Goal: Task Accomplishment & Management: Use online tool/utility

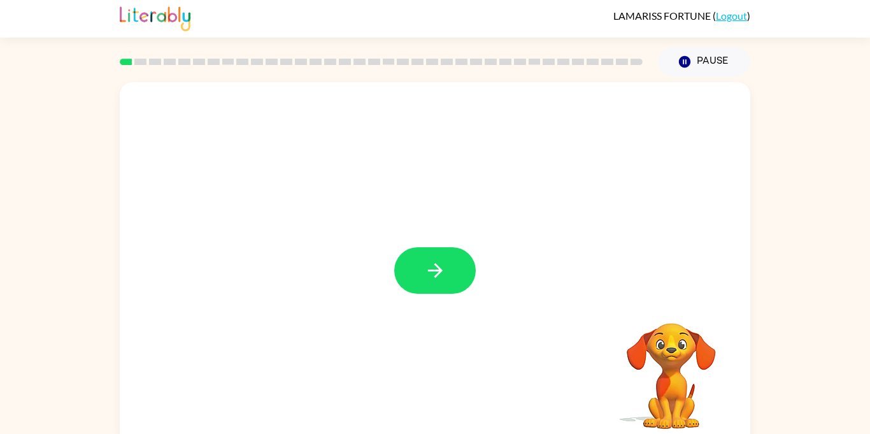
scroll to position [3, 0]
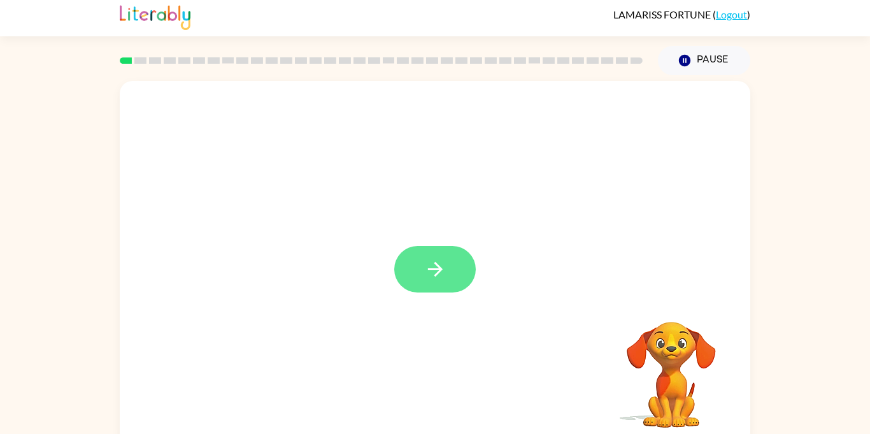
click at [445, 275] on icon "button" at bounding box center [435, 269] width 22 height 22
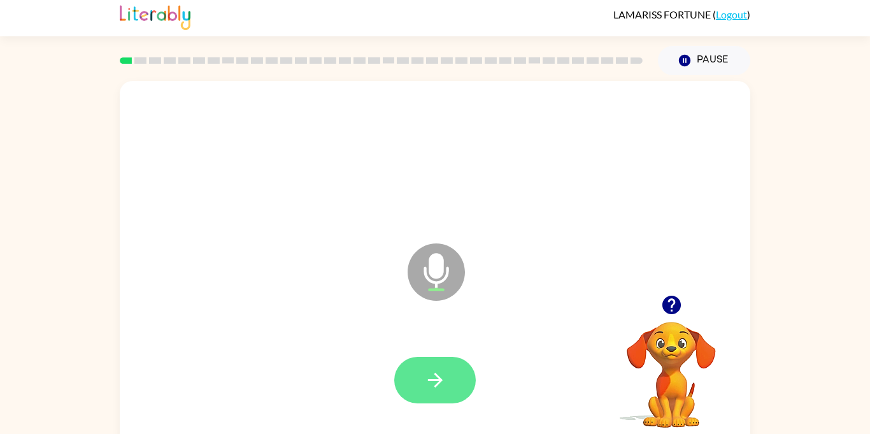
click at [430, 380] on icon "button" at bounding box center [435, 380] width 15 height 15
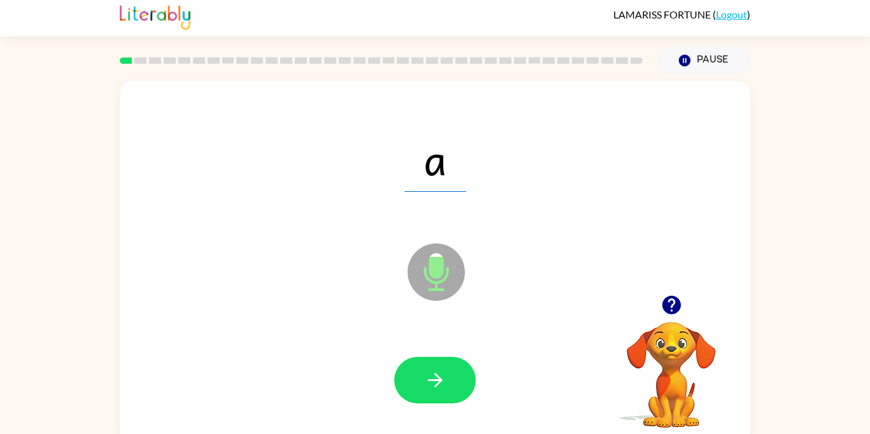
click at [426, 378] on icon "button" at bounding box center [435, 380] width 22 height 22
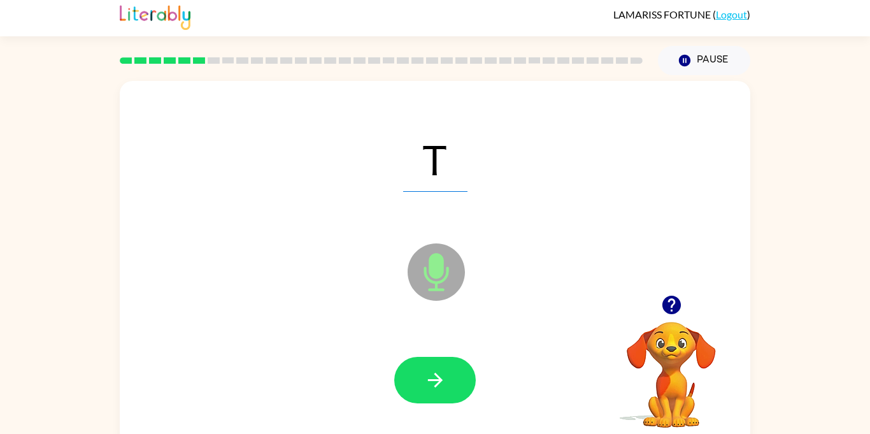
click at [426, 378] on icon "button" at bounding box center [435, 380] width 22 height 22
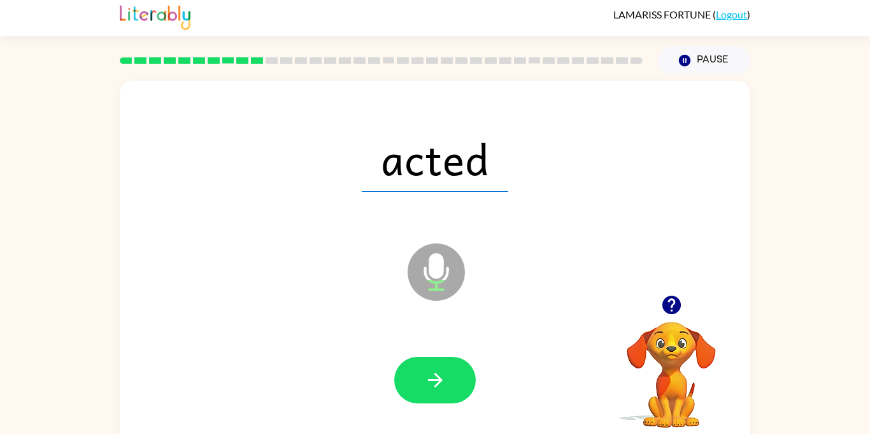
click at [426, 378] on icon "button" at bounding box center [435, 380] width 22 height 22
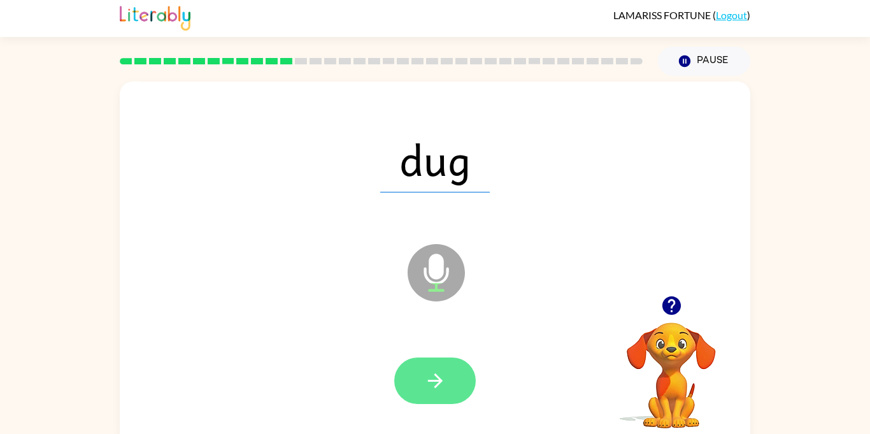
click at [446, 364] on button "button" at bounding box center [435, 380] width 82 height 47
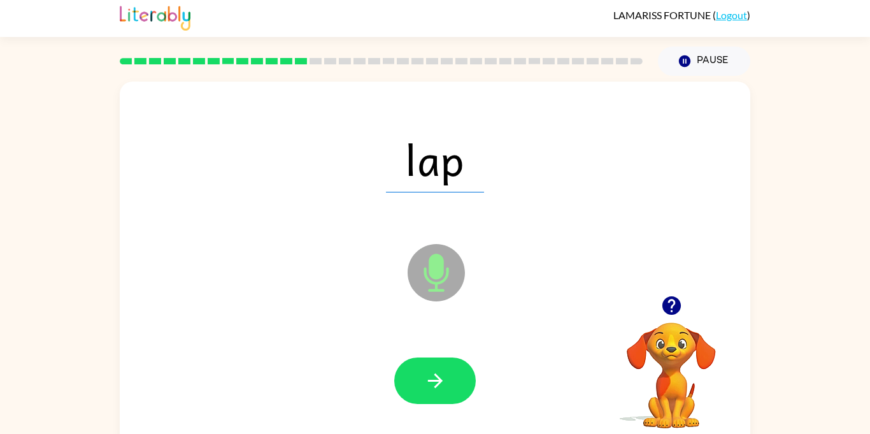
click at [446, 364] on button "button" at bounding box center [435, 380] width 82 height 47
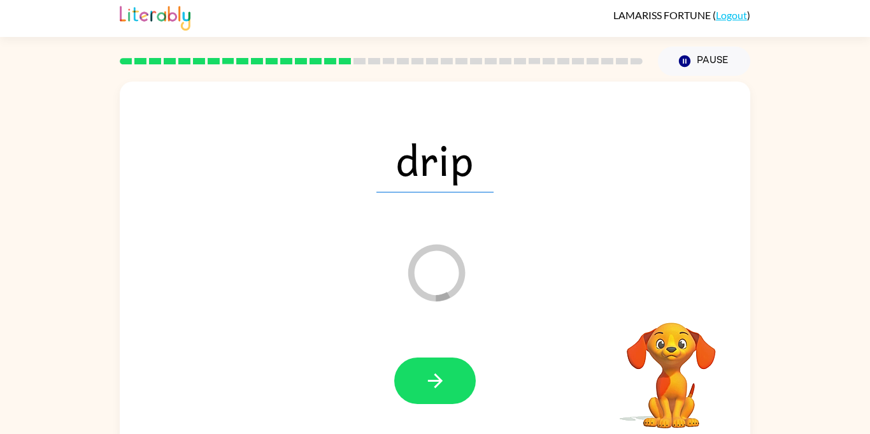
click at [446, 364] on button "button" at bounding box center [435, 380] width 82 height 47
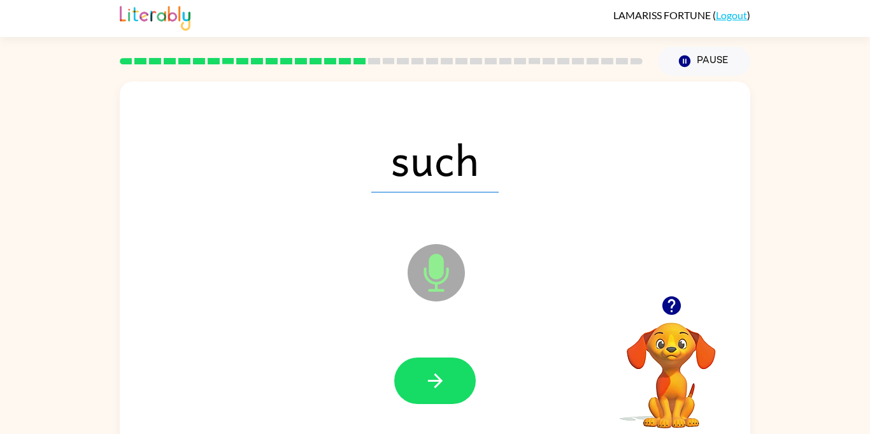
click at [446, 364] on button "button" at bounding box center [435, 380] width 82 height 47
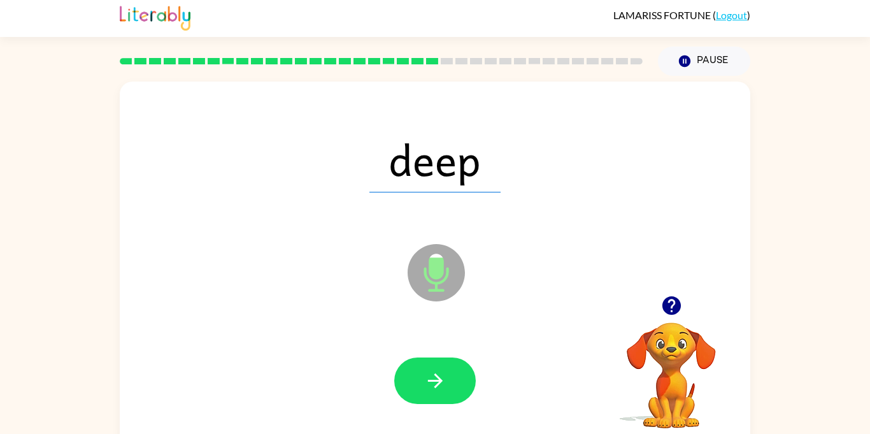
click at [446, 364] on button "button" at bounding box center [435, 380] width 82 height 47
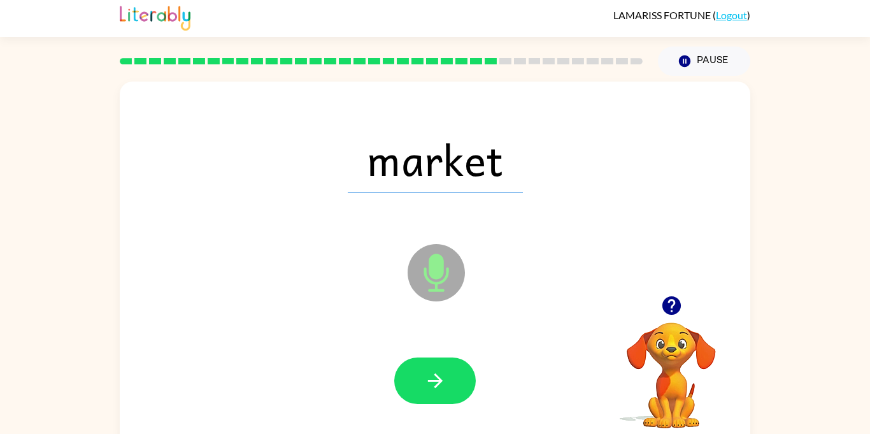
click at [446, 364] on button "button" at bounding box center [435, 380] width 82 height 47
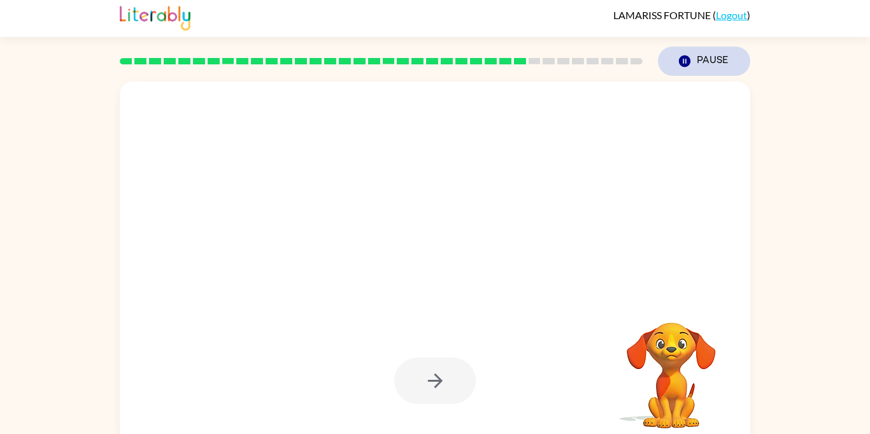
click at [703, 62] on button "Pause Pause" at bounding box center [704, 61] width 92 height 29
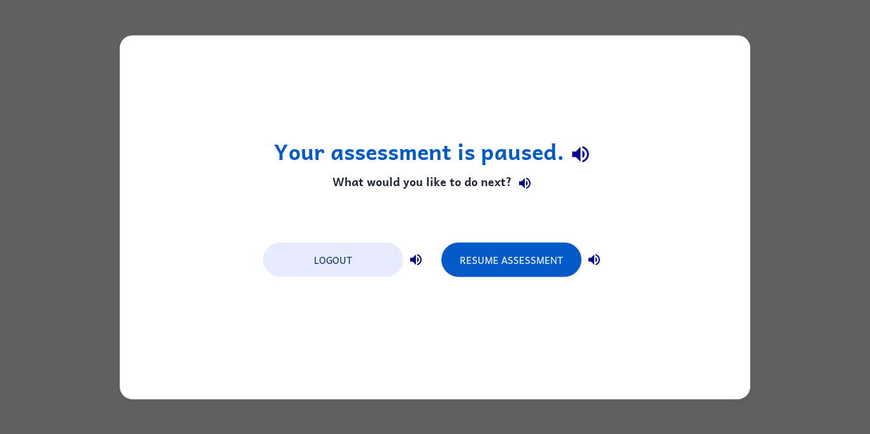
scroll to position [0, 0]
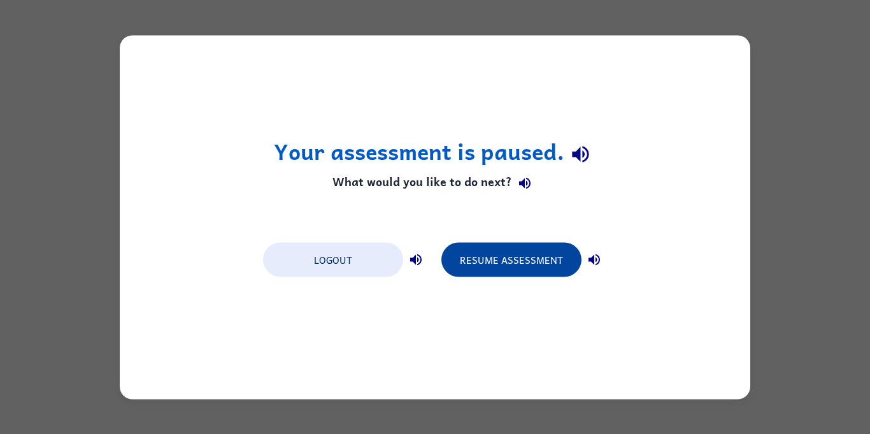
click at [530, 273] on button "Resume Assessment" at bounding box center [512, 259] width 140 height 34
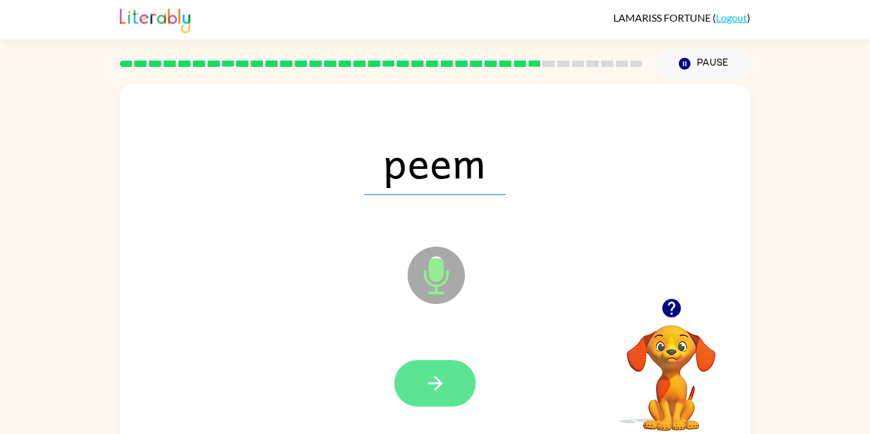
click at [436, 391] on icon "button" at bounding box center [435, 383] width 22 height 22
click at [445, 365] on button "button" at bounding box center [435, 383] width 82 height 47
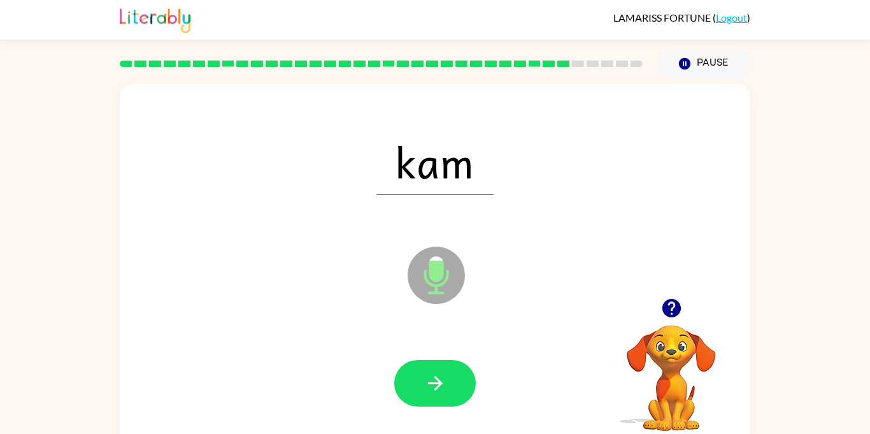
click at [445, 365] on button "button" at bounding box center [435, 383] width 82 height 47
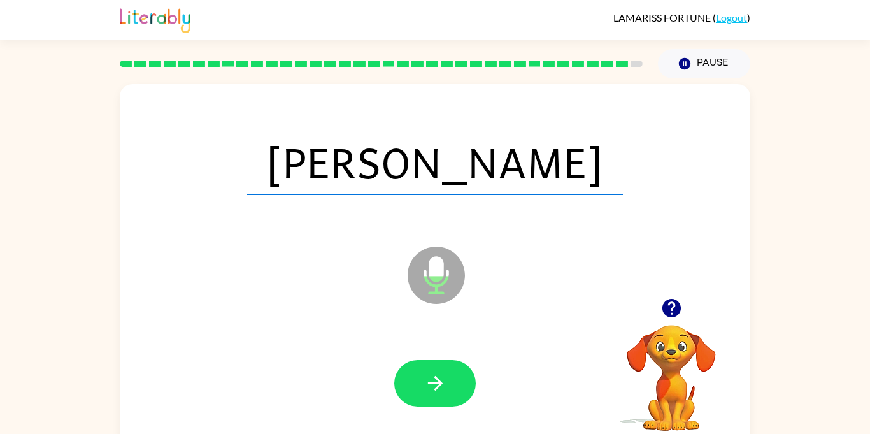
click at [445, 365] on button "button" at bounding box center [435, 383] width 82 height 47
